Goal: Information Seeking & Learning: Compare options

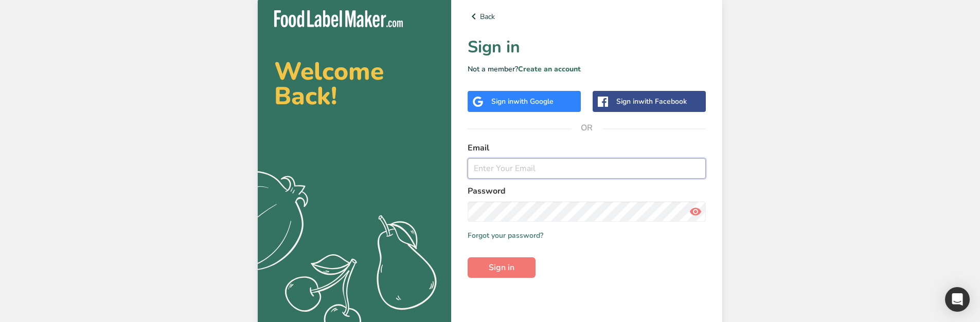
click at [539, 171] on input "email" at bounding box center [586, 168] width 238 height 21
type input "[EMAIL_ADDRESS][DOMAIN_NAME]"
click at [467, 258] on button "Sign in" at bounding box center [501, 268] width 68 height 21
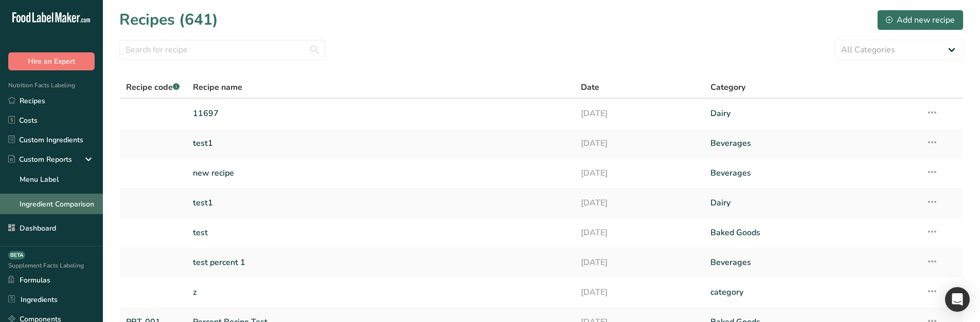
drag, startPoint x: 57, startPoint y: 209, endPoint x: 74, endPoint y: 196, distance: 21.0
click at [57, 209] on link "Ingredient Comparison" at bounding box center [51, 204] width 103 height 21
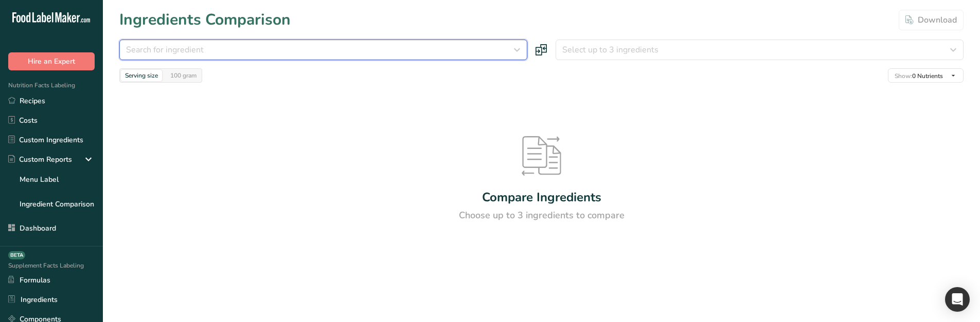
click at [265, 50] on div "Search for ingredient" at bounding box center [320, 50] width 388 height 12
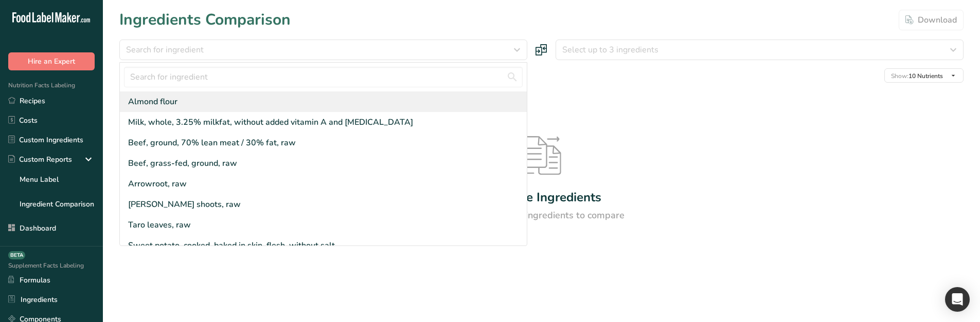
click at [203, 95] on div "Almond flour" at bounding box center [323, 102] width 407 height 21
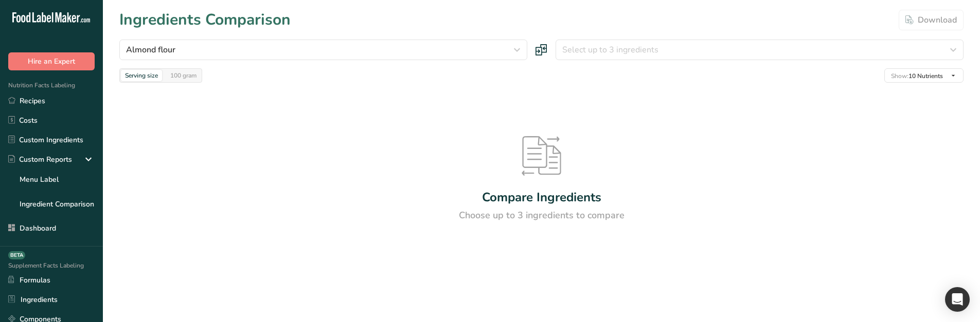
click at [599, 39] on section "Ingredients Comparison Download [GEOGRAPHIC_DATA] flour [GEOGRAPHIC_DATA] flour…" at bounding box center [541, 146] width 877 height 293
click at [599, 45] on span "Select up to 3 ingredients" at bounding box center [610, 50] width 96 height 12
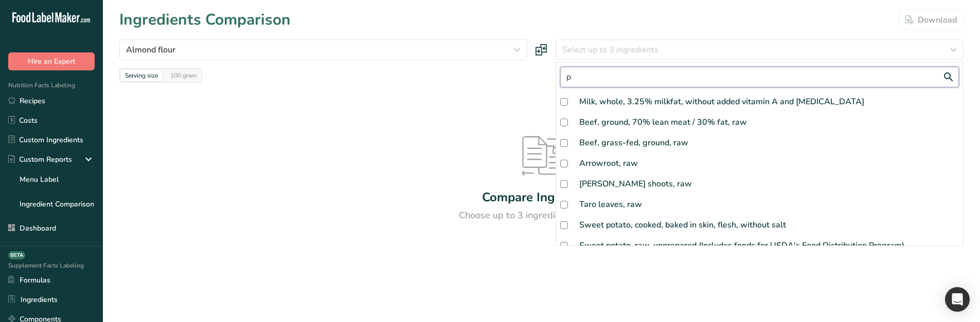
click at [592, 75] on input "p" at bounding box center [759, 77] width 399 height 21
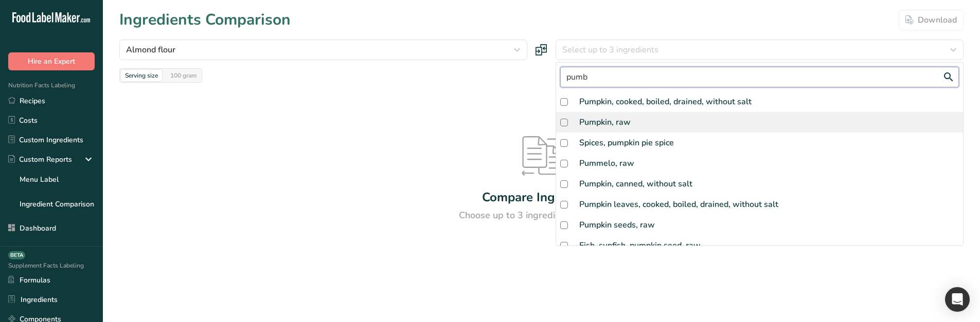
type input "pumb"
click at [649, 127] on div "Pumpkin, raw" at bounding box center [759, 122] width 407 height 21
checkbox input "true"
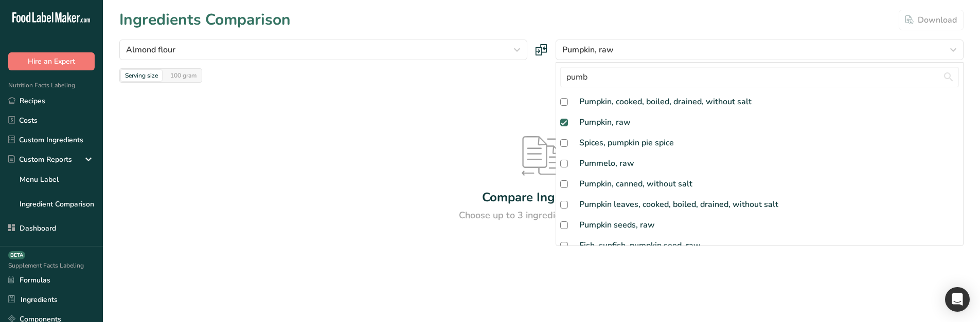
click at [472, 103] on div "Compare Ingredients Choose up to 3 ingredients to compare" at bounding box center [541, 179] width 844 height 193
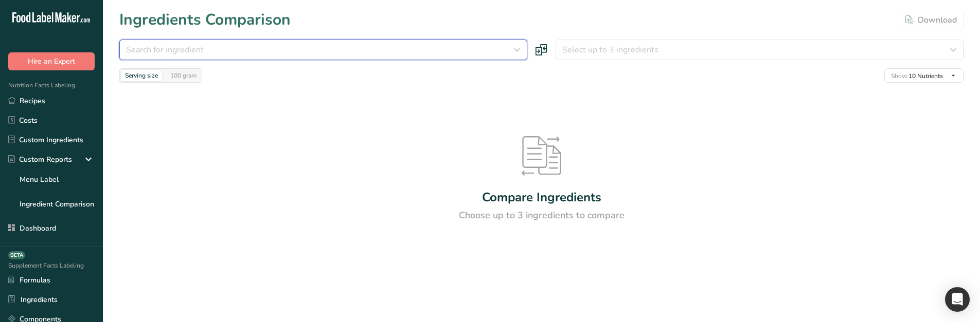
click at [222, 52] on div "Search for ingredient" at bounding box center [320, 50] width 388 height 12
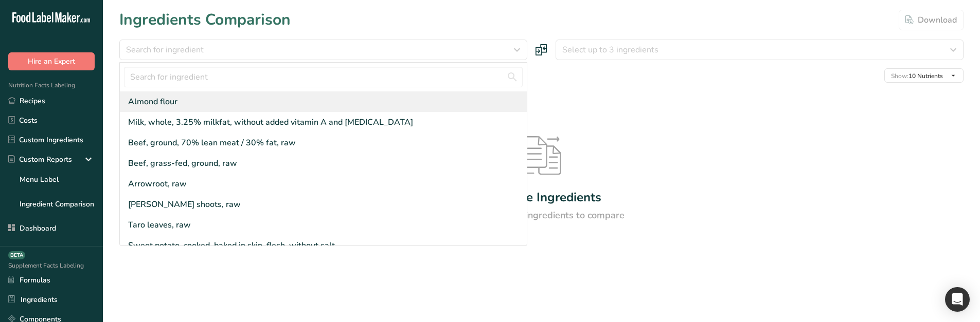
click at [208, 108] on div "Almond flour" at bounding box center [323, 102] width 407 height 21
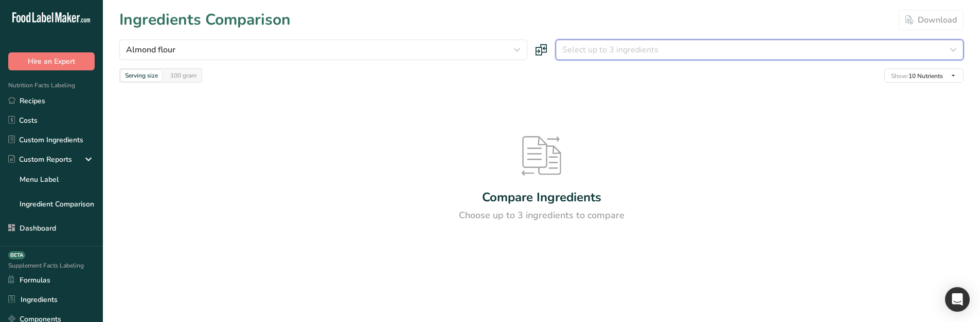
click at [655, 49] on span "Select up to 3 ingredients" at bounding box center [610, 50] width 96 height 12
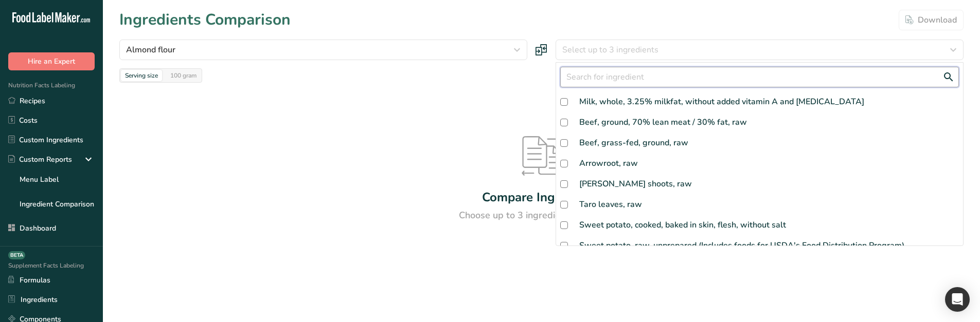
click at [627, 81] on input "text" at bounding box center [759, 77] width 399 height 21
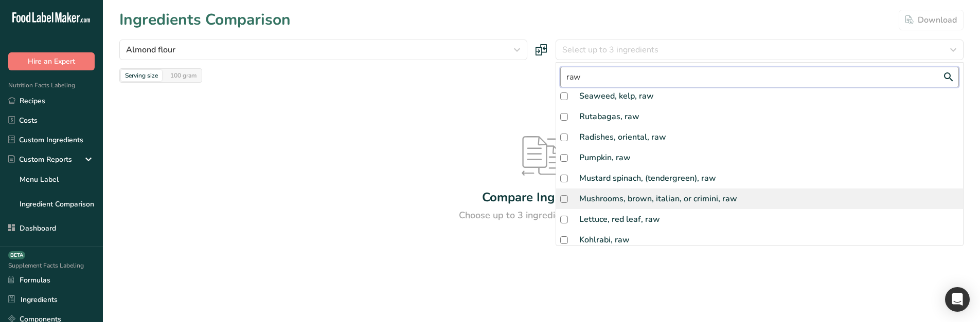
scroll to position [206, 0]
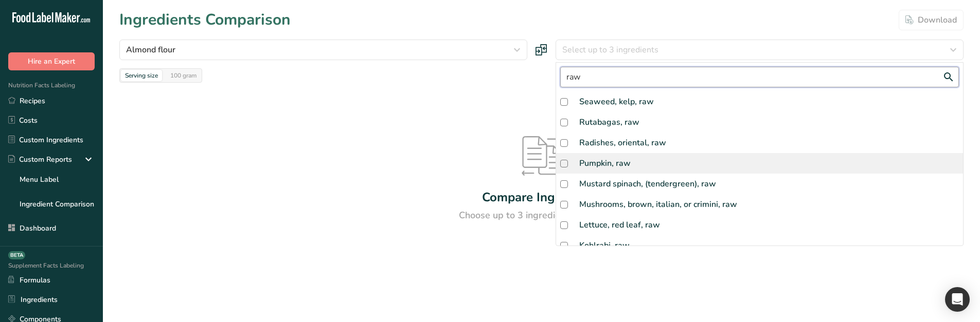
type input "raw"
click at [622, 163] on div "Pumpkin, raw" at bounding box center [604, 163] width 51 height 12
checkbox input "true"
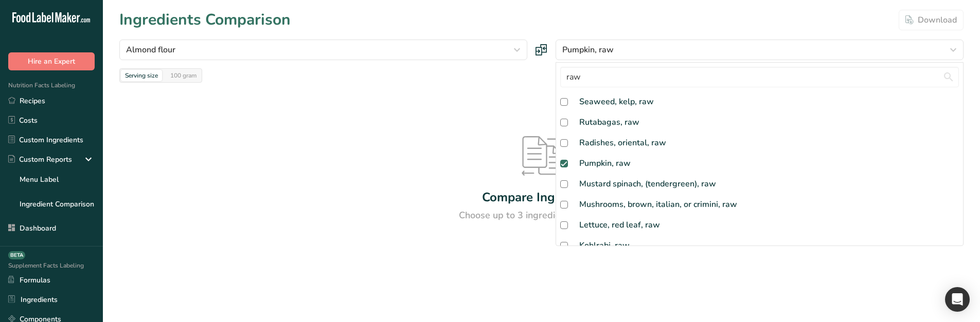
click at [465, 108] on div "Compare Ingredients Choose up to 3 ingredients to compare" at bounding box center [541, 179] width 844 height 193
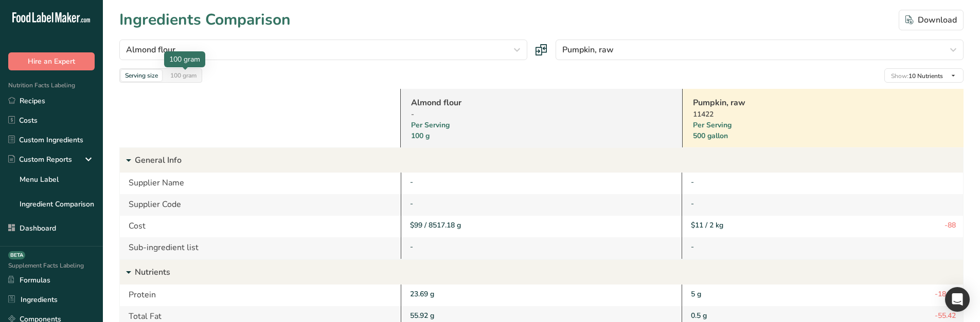
click at [193, 75] on div "100 gram" at bounding box center [183, 75] width 34 height 11
